Goal: Task Accomplishment & Management: Use online tool/utility

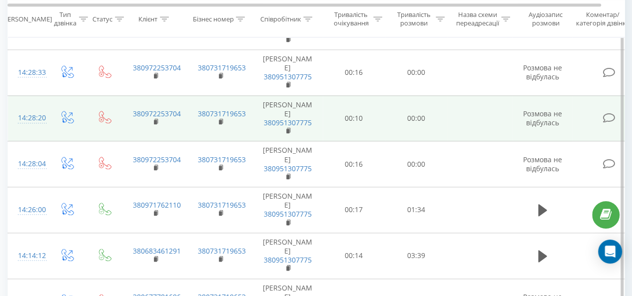
scroll to position [500, 0]
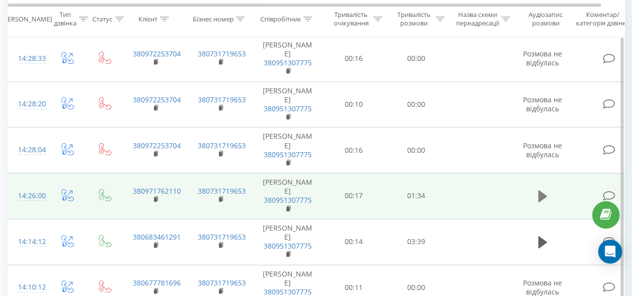
click at [541, 202] on icon at bounding box center [542, 196] width 9 height 12
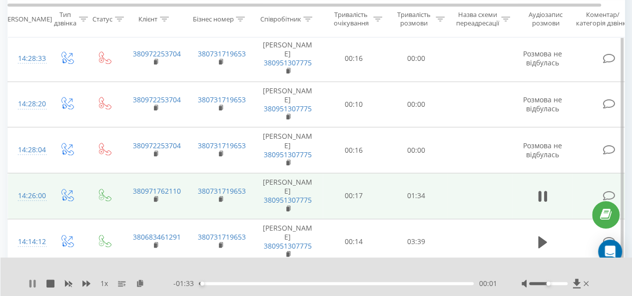
click at [31, 284] on icon at bounding box center [30, 284] width 2 height 8
click at [143, 283] on icon at bounding box center [140, 283] width 8 height 7
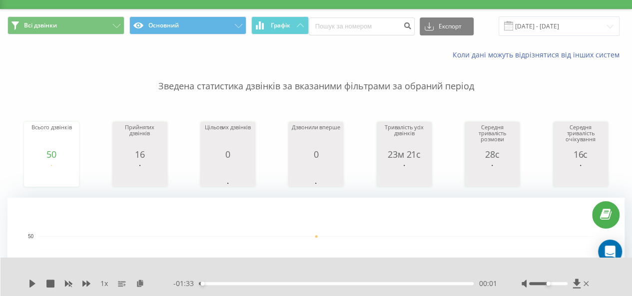
scroll to position [0, 0]
